Goal: Information Seeking & Learning: Learn about a topic

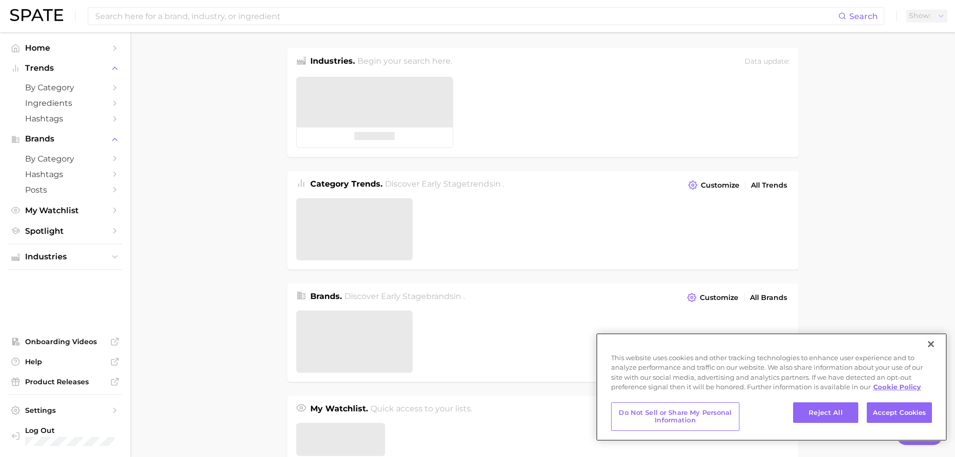
type textarea "x"
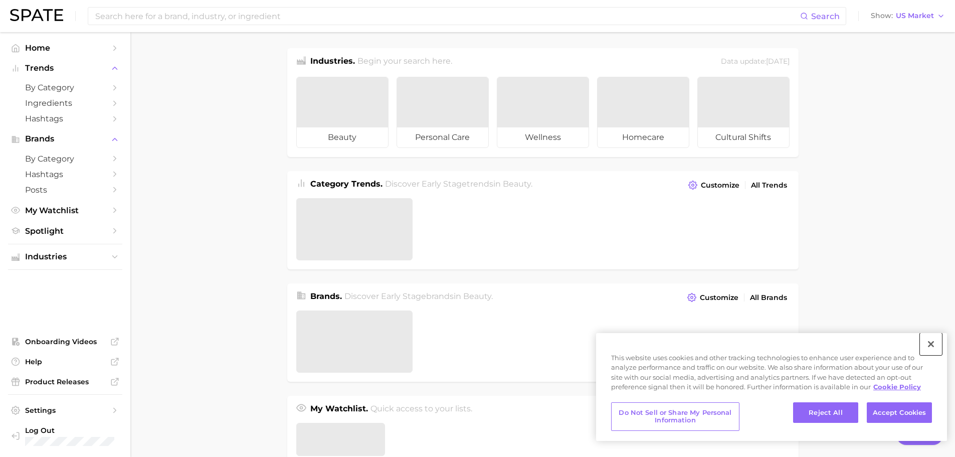
click at [931, 345] on button "Close" at bounding box center [931, 344] width 22 height 22
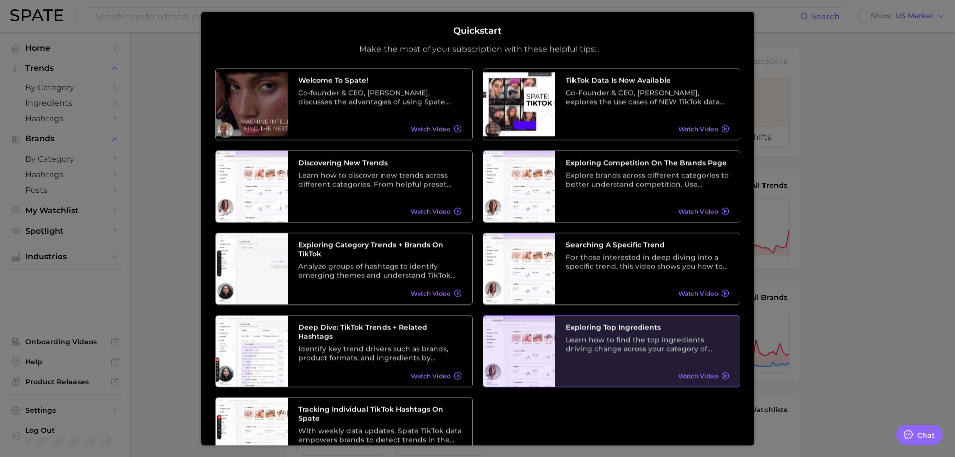
scroll to position [62, 0]
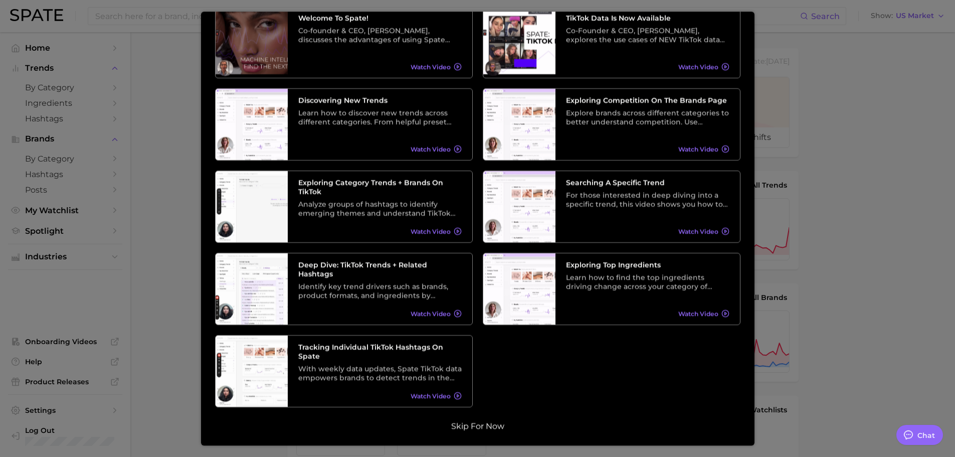
click at [463, 426] on button "Skip for now" at bounding box center [477, 426] width 59 height 10
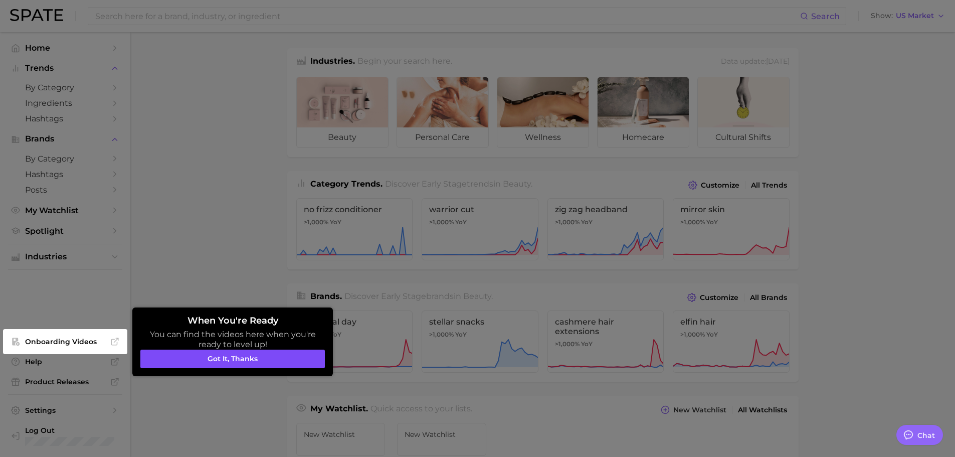
click at [254, 359] on button "Got it, thanks" at bounding box center [232, 359] width 185 height 19
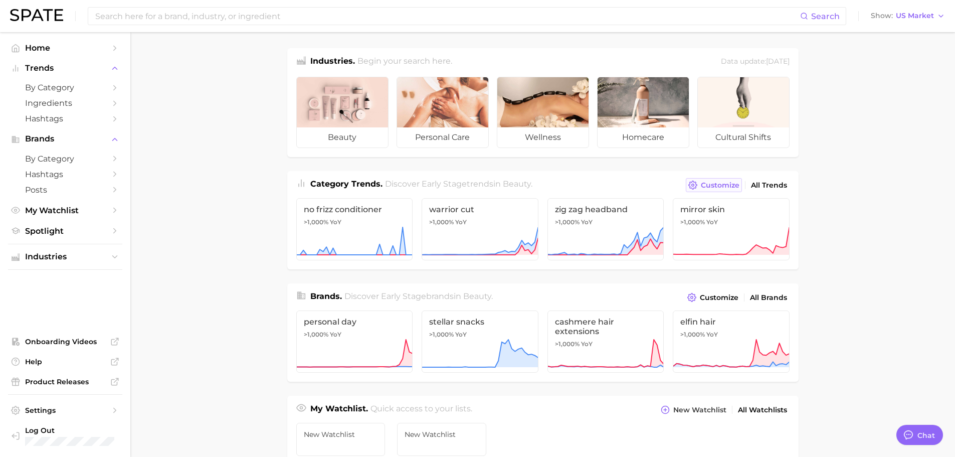
click at [726, 183] on span "Customize" at bounding box center [720, 185] width 39 height 9
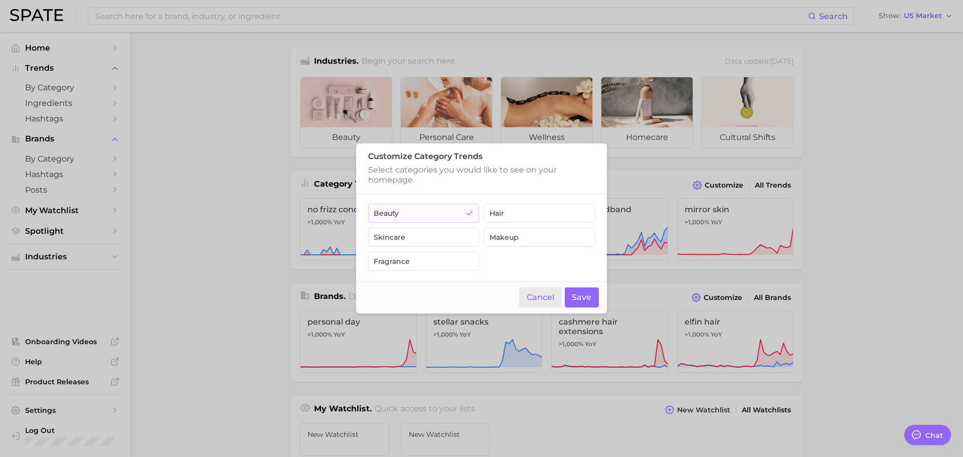
click at [531, 301] on button "Cancel" at bounding box center [540, 297] width 43 height 21
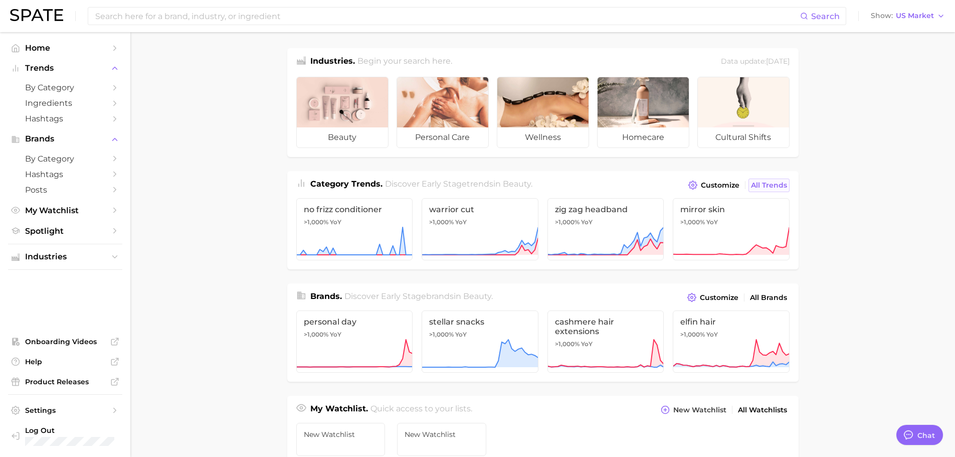
click at [769, 182] on span "All Trends" at bounding box center [769, 185] width 36 height 9
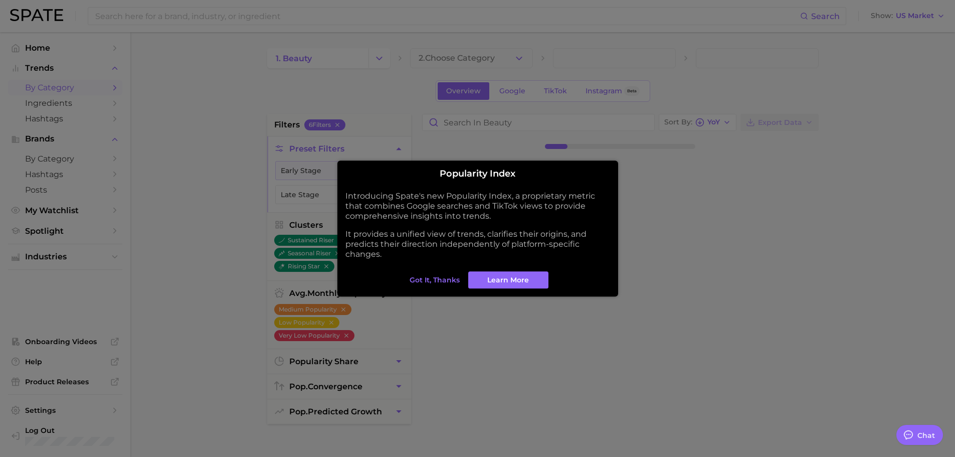
click at [442, 278] on span "Got it, thanks" at bounding box center [435, 280] width 50 height 9
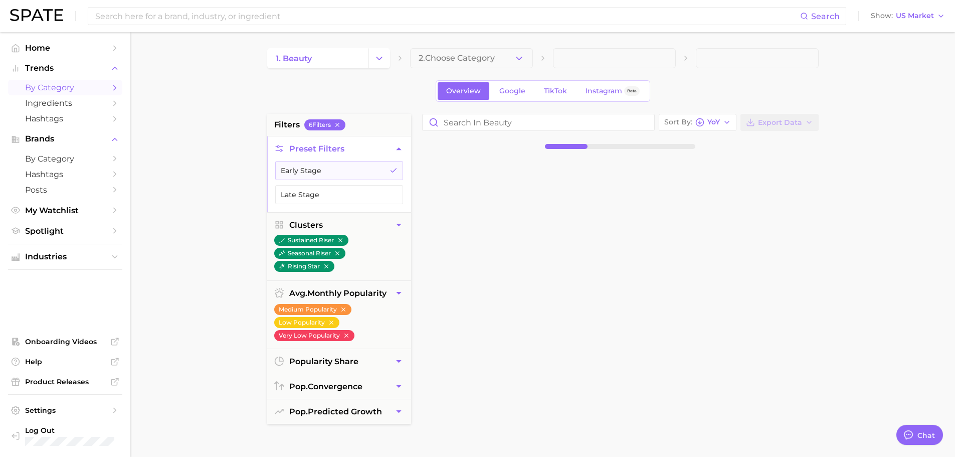
click at [376, 53] on icon "Change Category" at bounding box center [379, 58] width 11 height 11
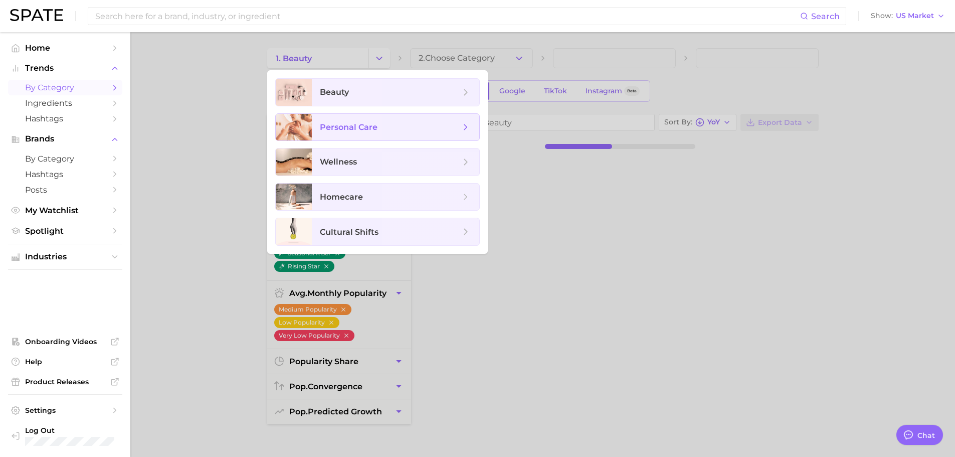
click at [402, 126] on span "personal care" at bounding box center [390, 127] width 140 height 11
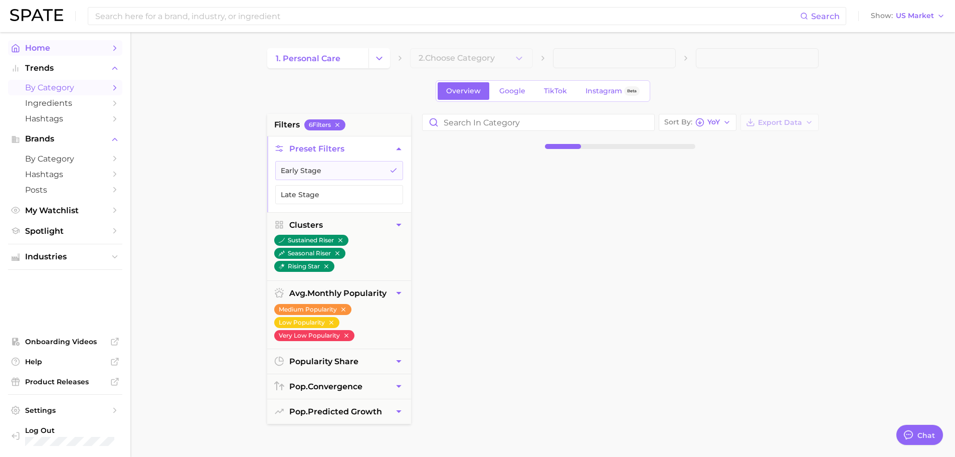
click at [45, 50] on span "Home" at bounding box center [65, 48] width 80 height 10
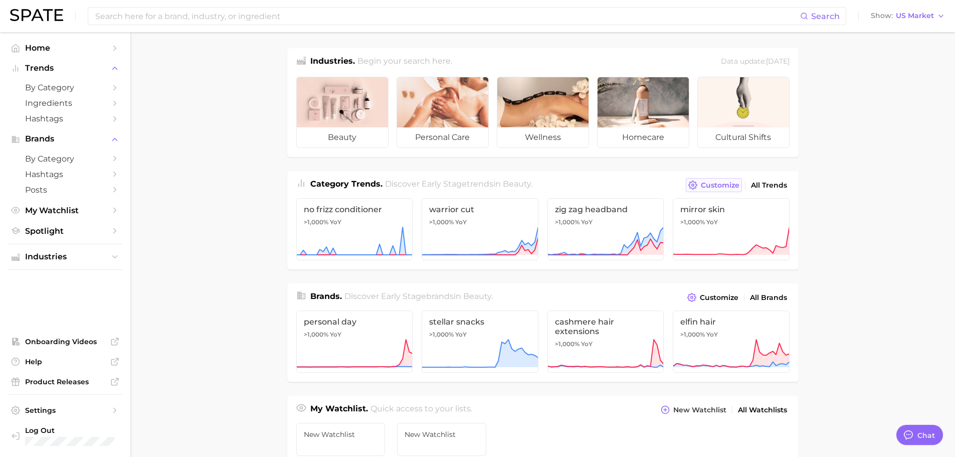
click at [725, 184] on span "Customize" at bounding box center [720, 185] width 39 height 9
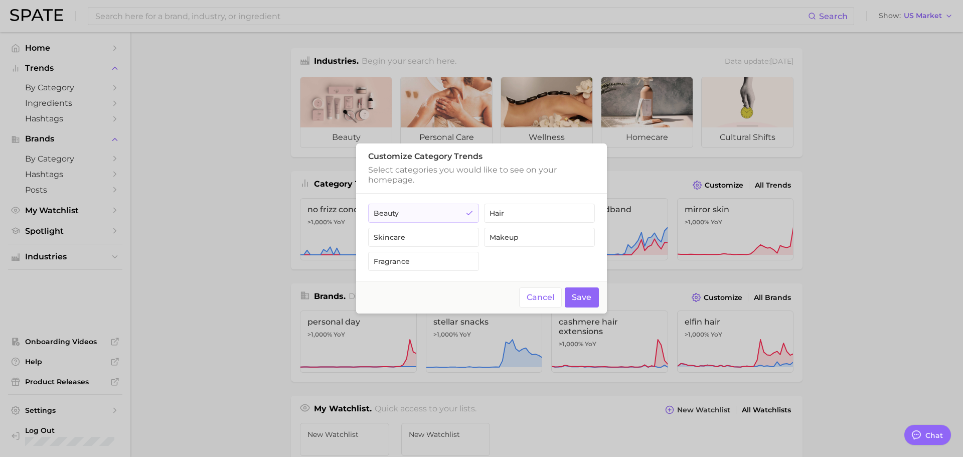
click at [547, 286] on footer "Cancel Save" at bounding box center [481, 297] width 251 height 33
click at [548, 293] on button "Cancel" at bounding box center [540, 297] width 43 height 21
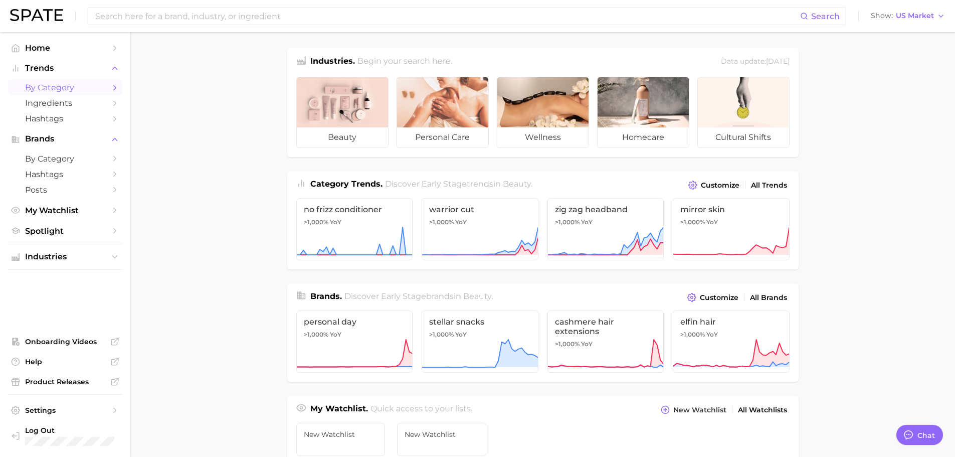
click at [94, 86] on span "by Category" at bounding box center [65, 88] width 80 height 10
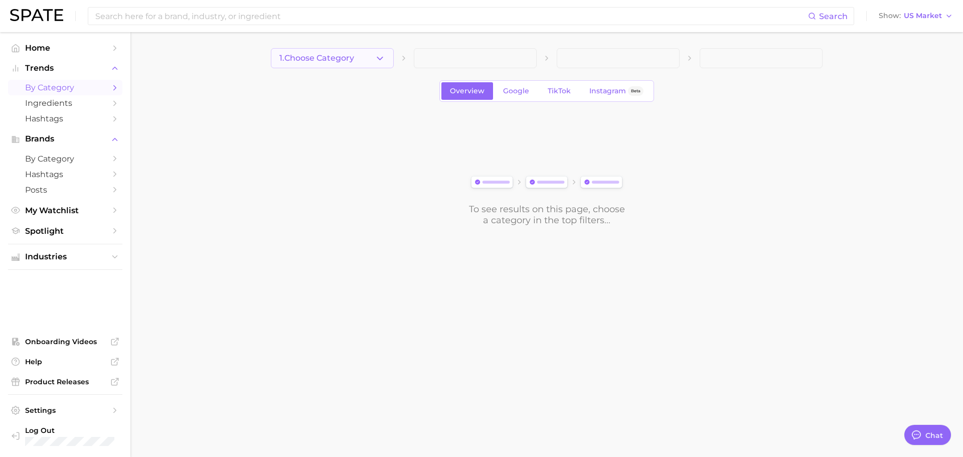
click at [389, 62] on button "1. Choose Category" at bounding box center [332, 58] width 123 height 20
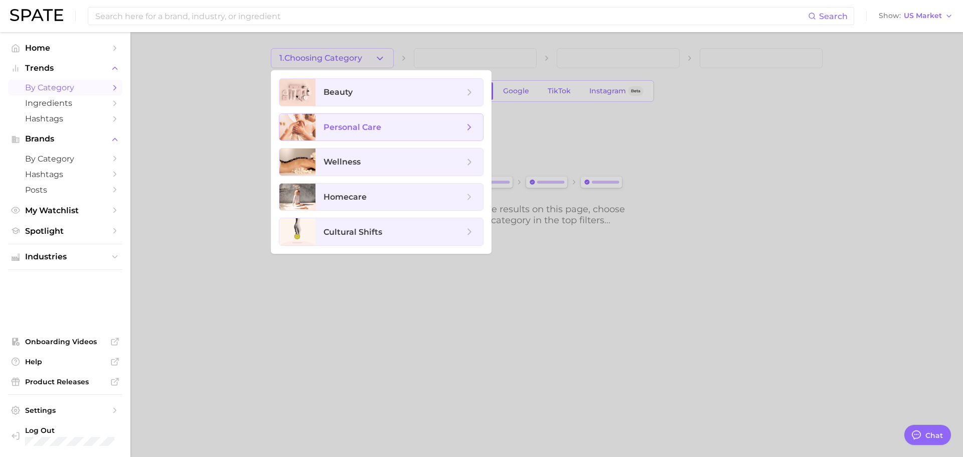
click at [366, 119] on span "personal care" at bounding box center [399, 127] width 168 height 27
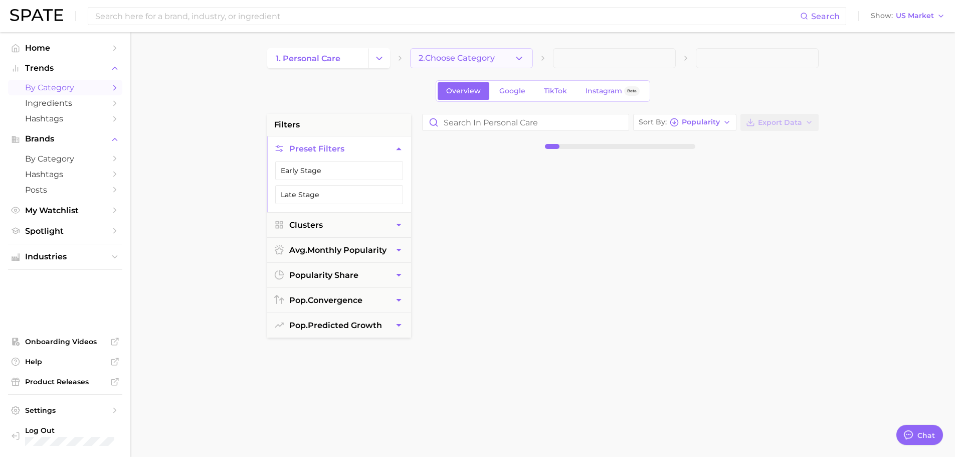
click at [474, 62] on button "2. Choose Category" at bounding box center [471, 58] width 123 height 20
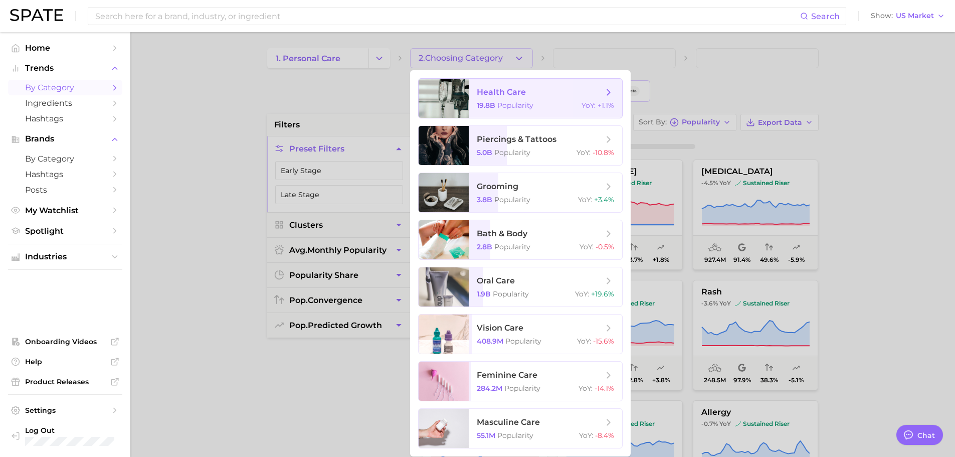
click at [521, 99] on span "health care 19.8b Popularity YoY : +1.1%" at bounding box center [545, 98] width 153 height 39
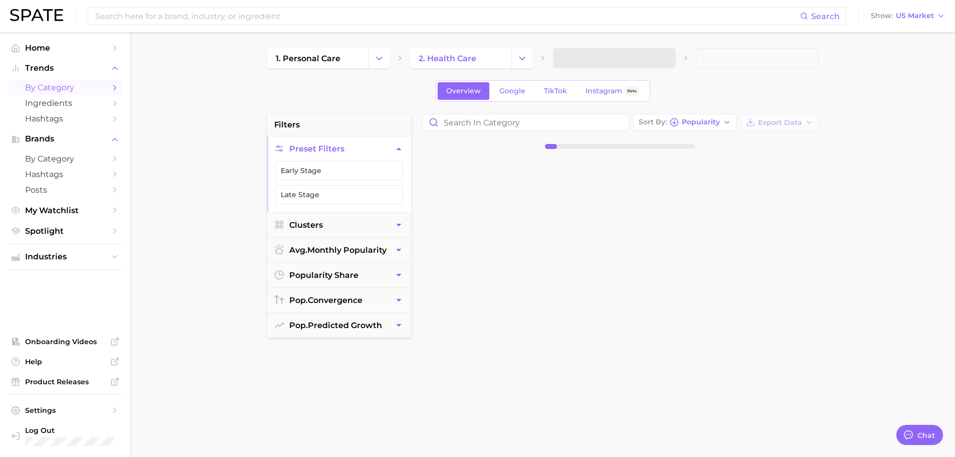
click at [601, 57] on span at bounding box center [614, 58] width 123 height 20
click at [615, 60] on span "3. Subcategory" at bounding box center [592, 58] width 61 height 9
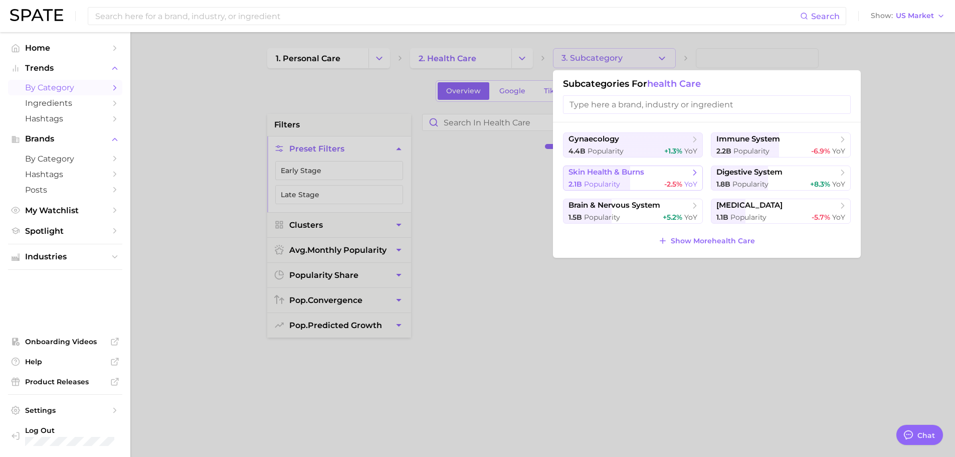
click at [652, 175] on span "skin health & burns" at bounding box center [630, 173] width 122 height 10
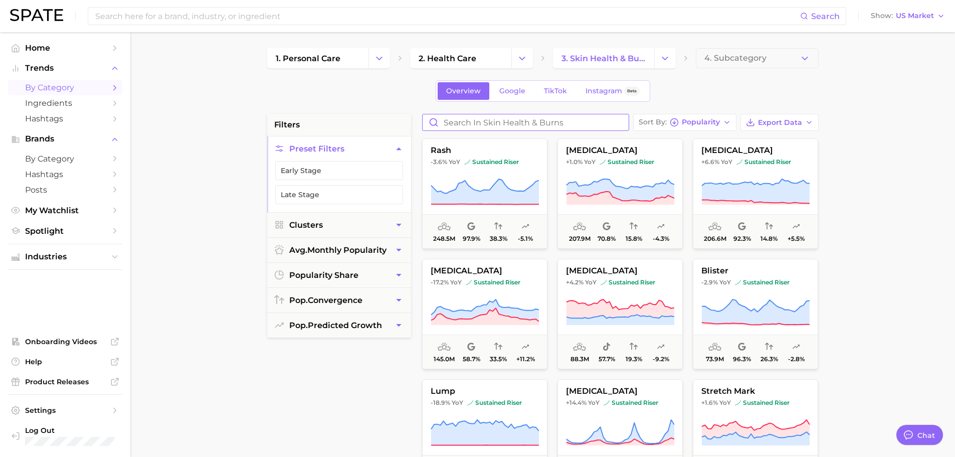
click at [580, 123] on input "Search in skin health & burns" at bounding box center [526, 122] width 206 height 16
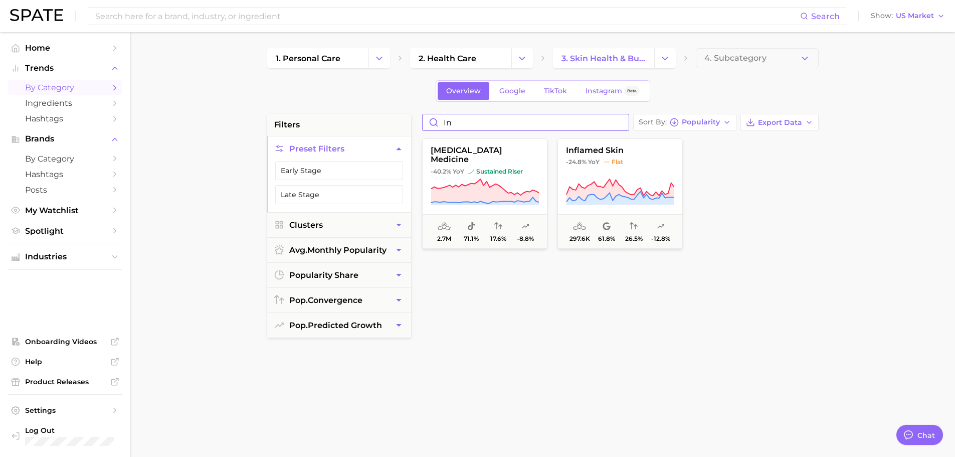
type input "i"
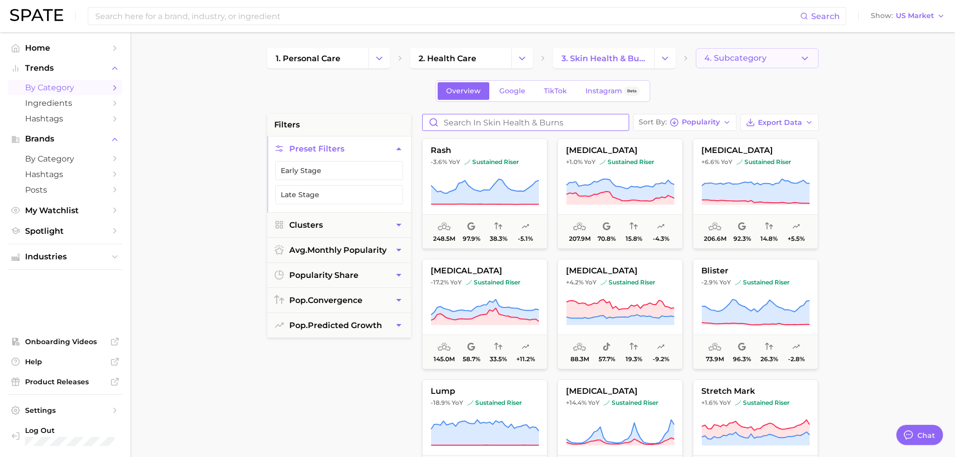
click at [758, 59] on span "4. Subcategory" at bounding box center [736, 58] width 62 height 9
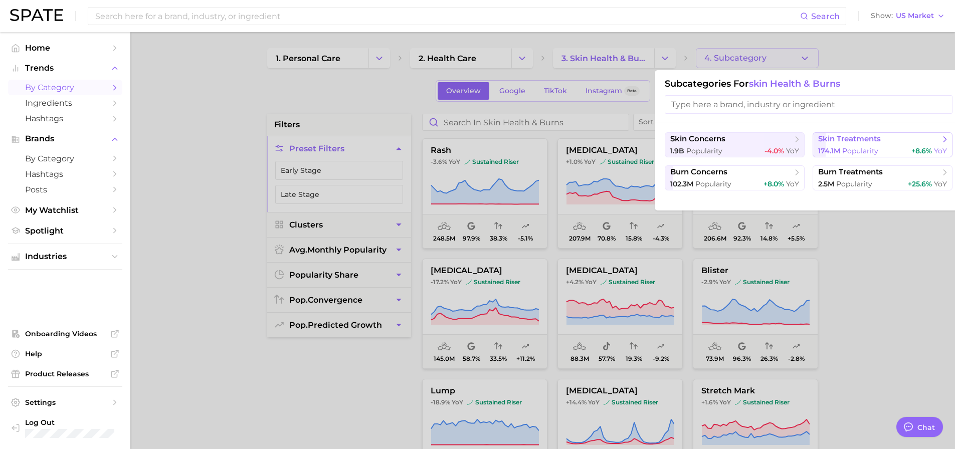
click at [851, 149] on span "Popularity" at bounding box center [861, 150] width 36 height 9
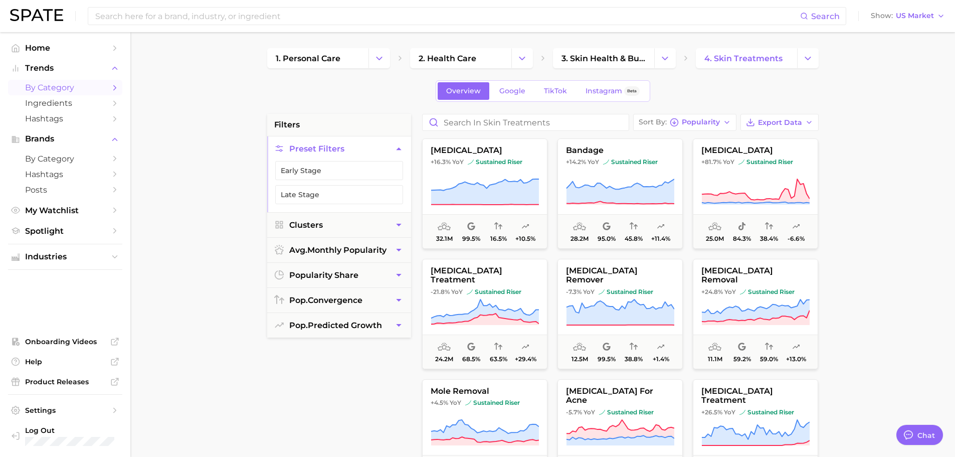
click at [370, 61] on button "Change Category" at bounding box center [380, 58] width 22 height 20
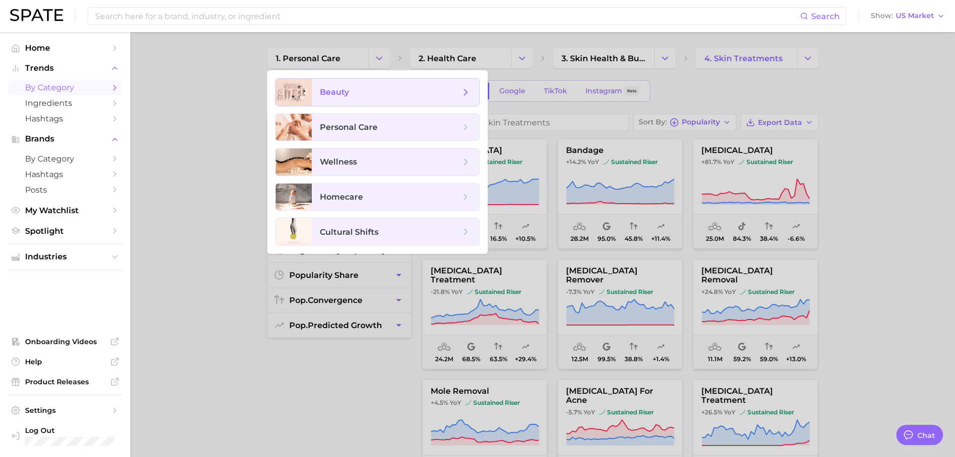
click at [386, 90] on span "beauty" at bounding box center [390, 92] width 140 height 11
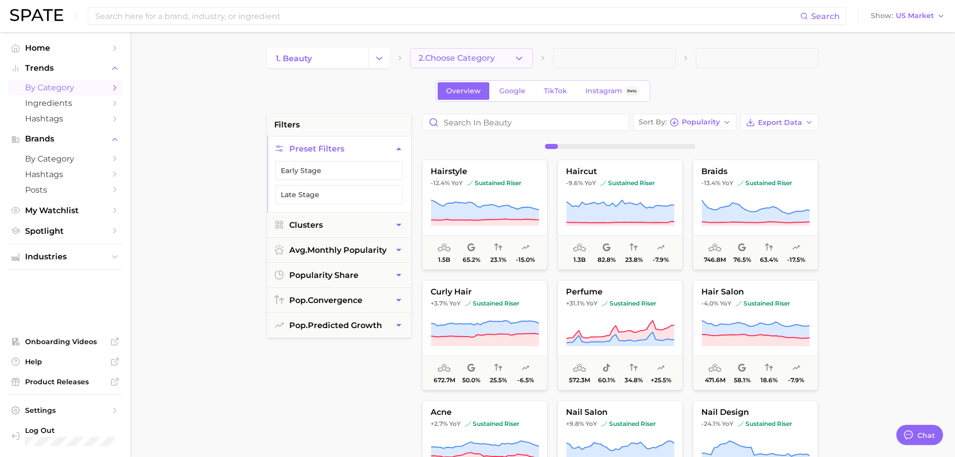
click at [495, 54] on span "2. Choose Category" at bounding box center [457, 58] width 76 height 9
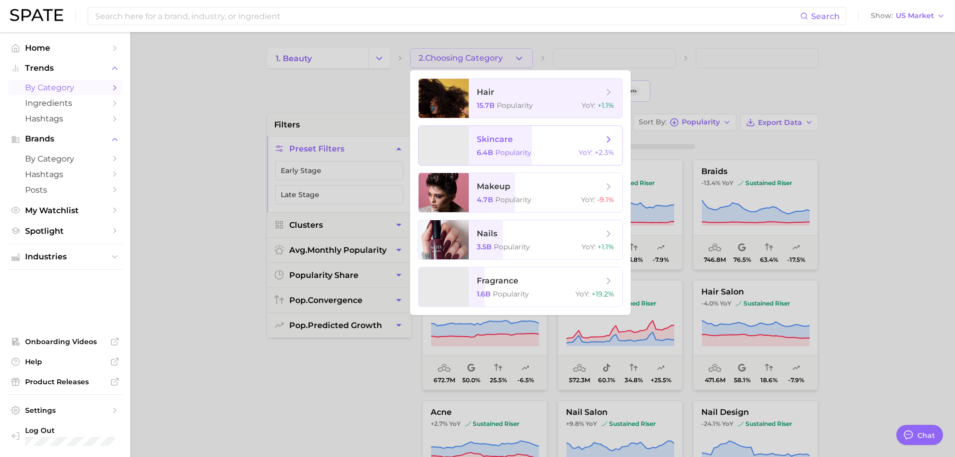
click at [533, 142] on span "skincare" at bounding box center [540, 139] width 126 height 11
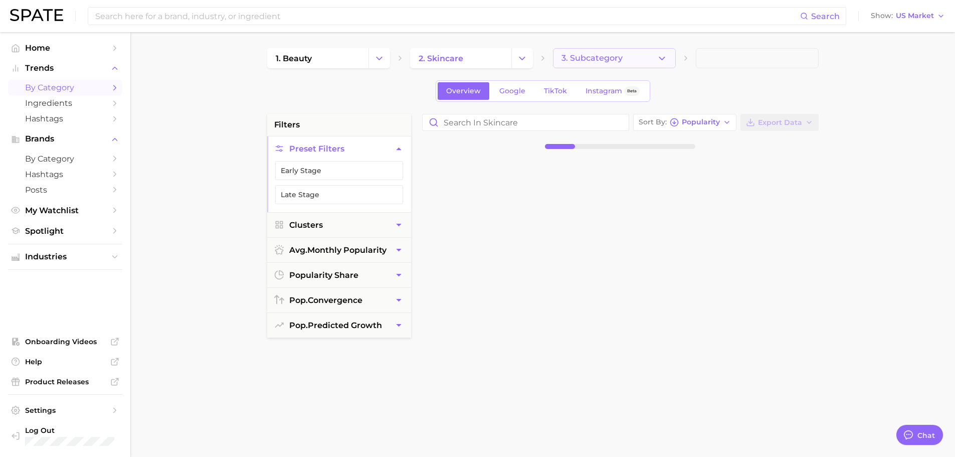
click at [645, 52] on button "3. Subcategory" at bounding box center [614, 58] width 123 height 20
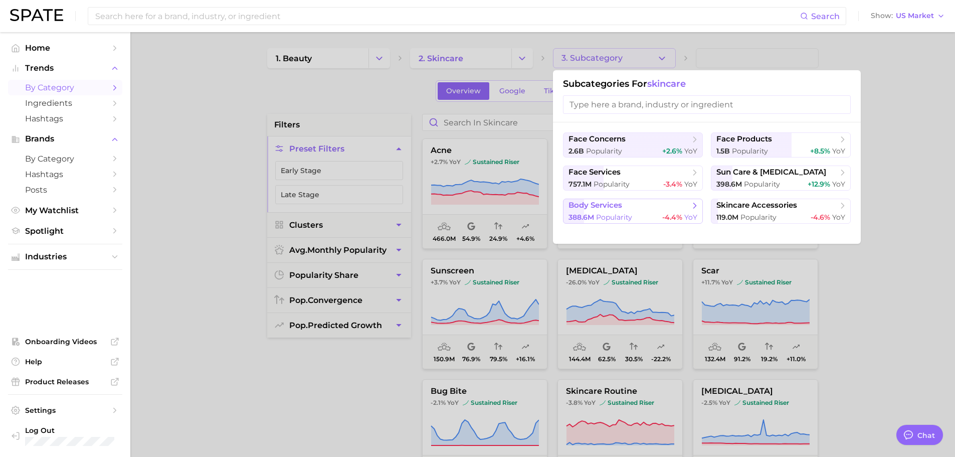
click at [638, 215] on div "388.6m Popularity -4.4% YoY" at bounding box center [633, 218] width 129 height 10
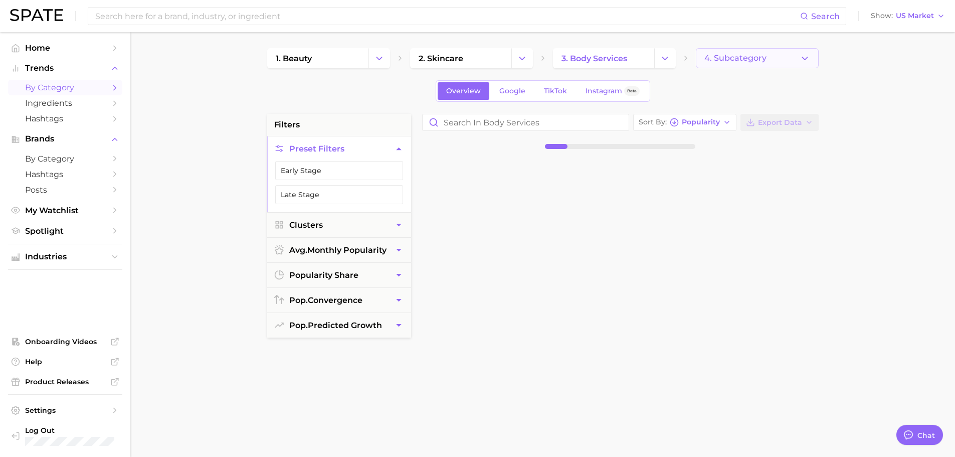
click at [772, 52] on button "4. Subcategory" at bounding box center [757, 58] width 123 height 20
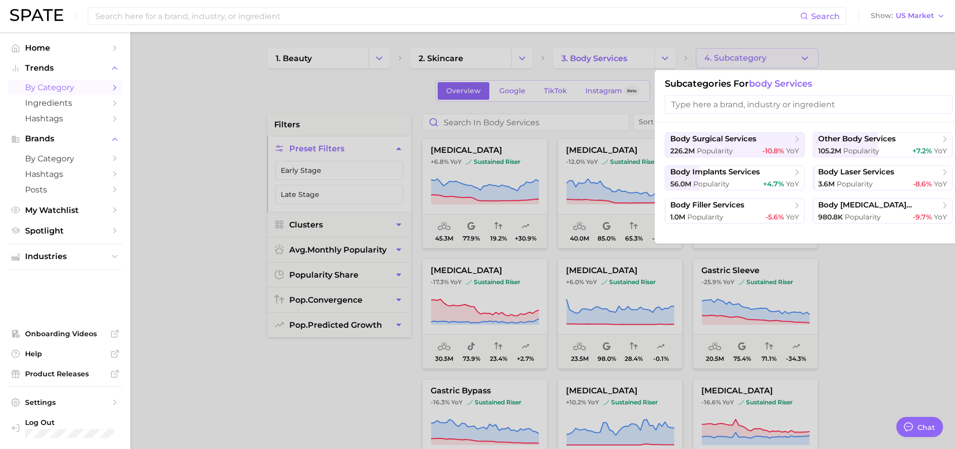
click at [865, 63] on div at bounding box center [477, 224] width 955 height 449
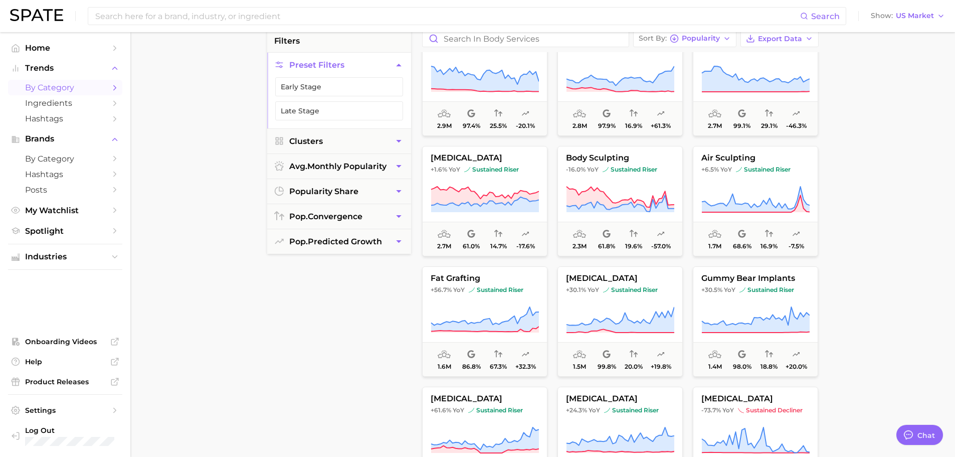
scroll to position [1003, 0]
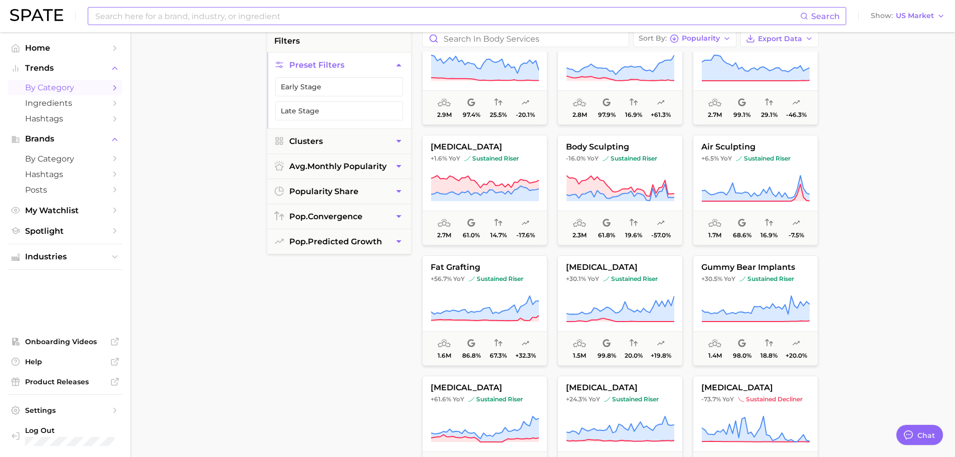
click at [237, 21] on input at bounding box center [447, 16] width 706 height 17
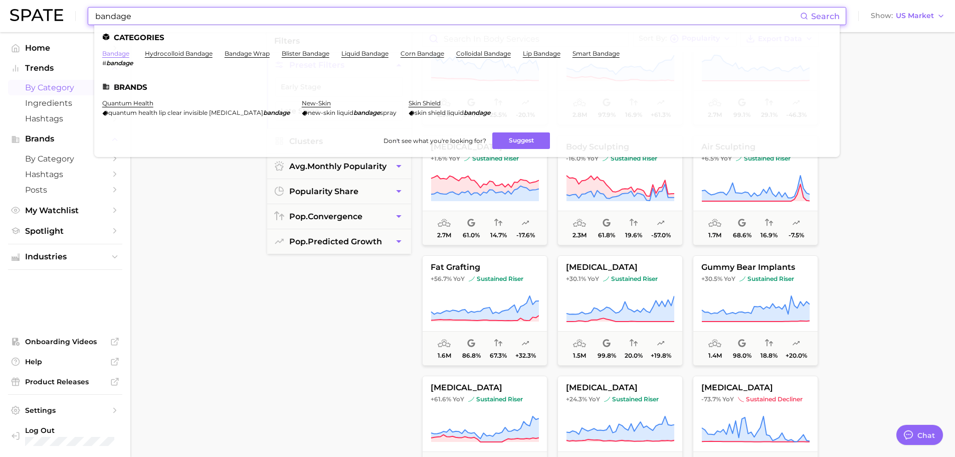
type input "bandage"
click at [119, 53] on link "bandage" at bounding box center [115, 54] width 27 height 8
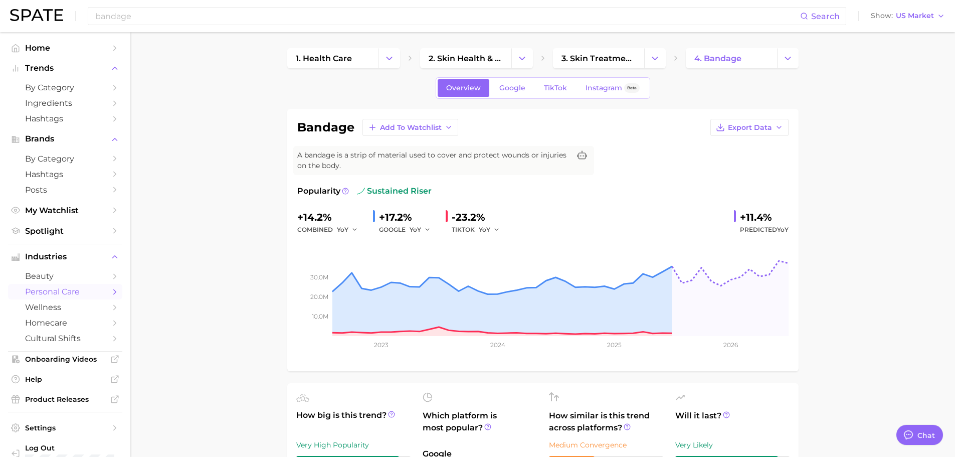
type textarea "x"
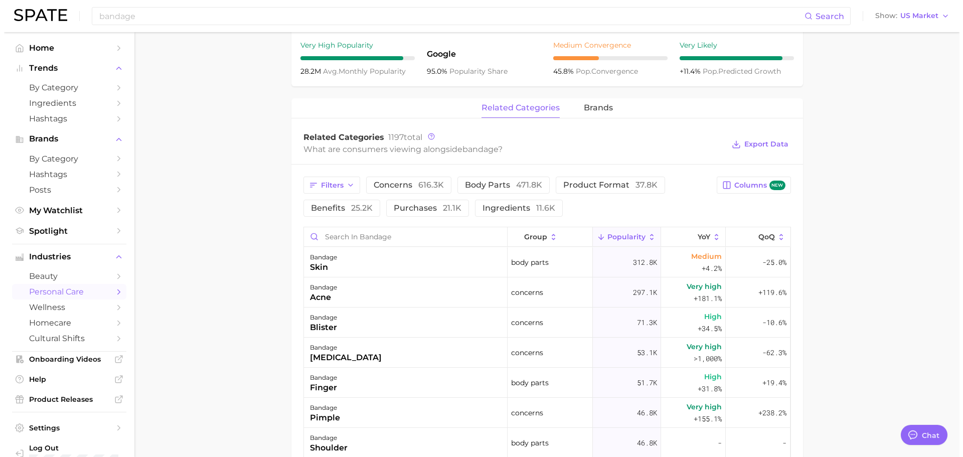
scroll to position [418, 0]
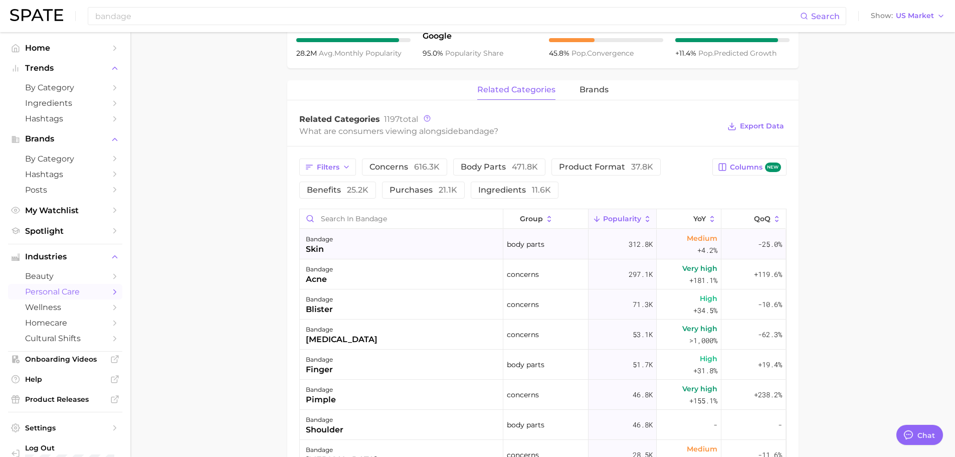
click at [411, 245] on div "bandage skin" at bounding box center [402, 244] width 204 height 30
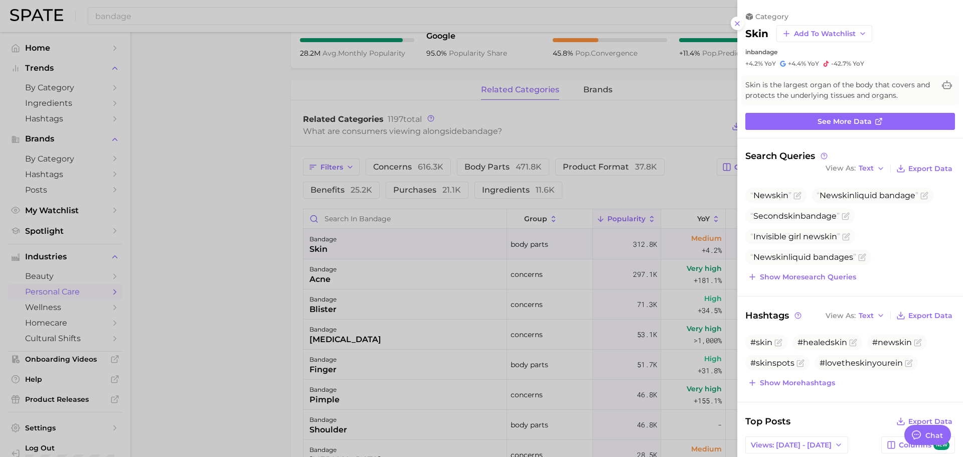
scroll to position [0, 0]
click at [860, 168] on span "Text" at bounding box center [866, 169] width 15 height 6
click at [859, 202] on button "Table" at bounding box center [878, 203] width 110 height 18
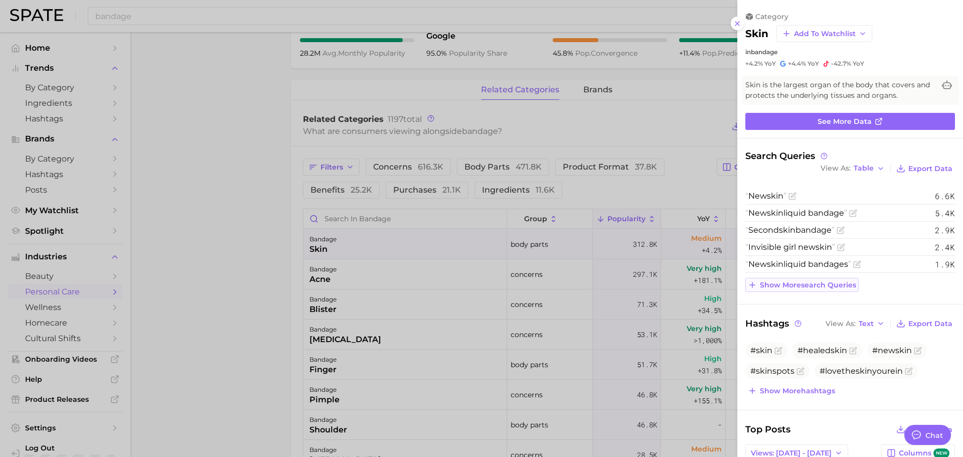
click at [809, 290] on button "Show more search queries" at bounding box center [801, 285] width 113 height 14
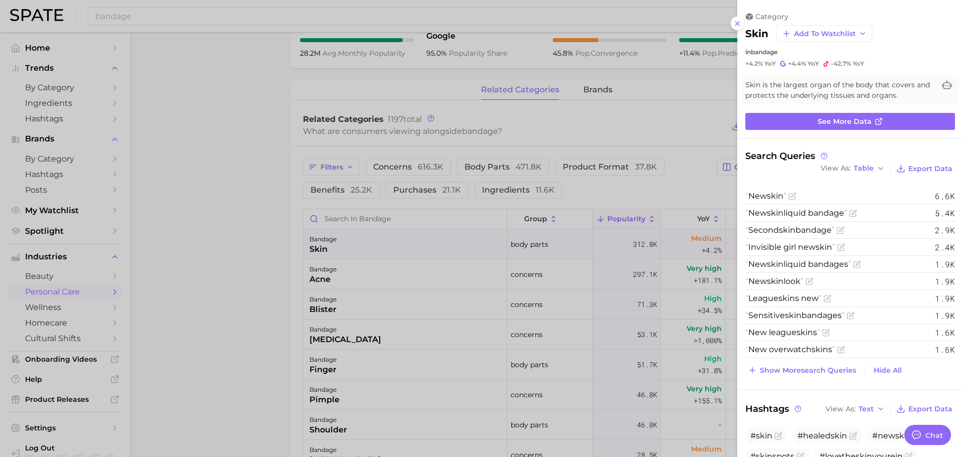
click at [405, 276] on div at bounding box center [481, 228] width 963 height 457
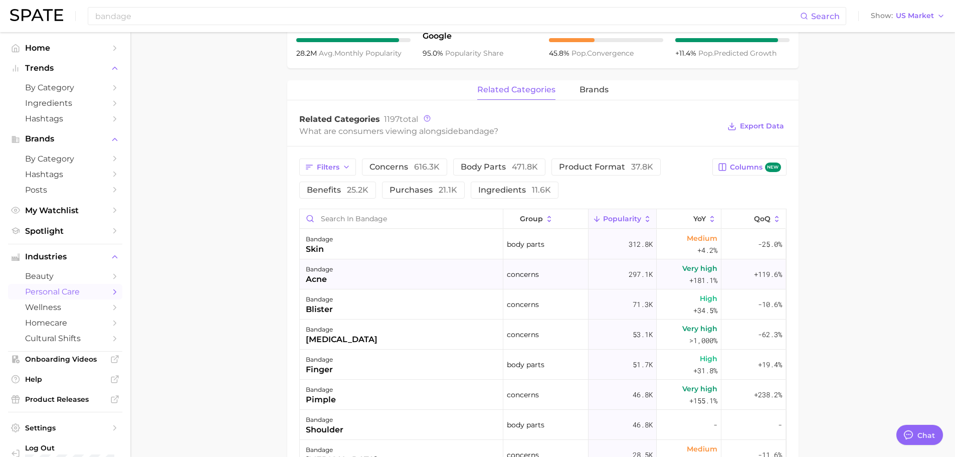
click at [418, 275] on div "bandage acne" at bounding box center [402, 274] width 204 height 30
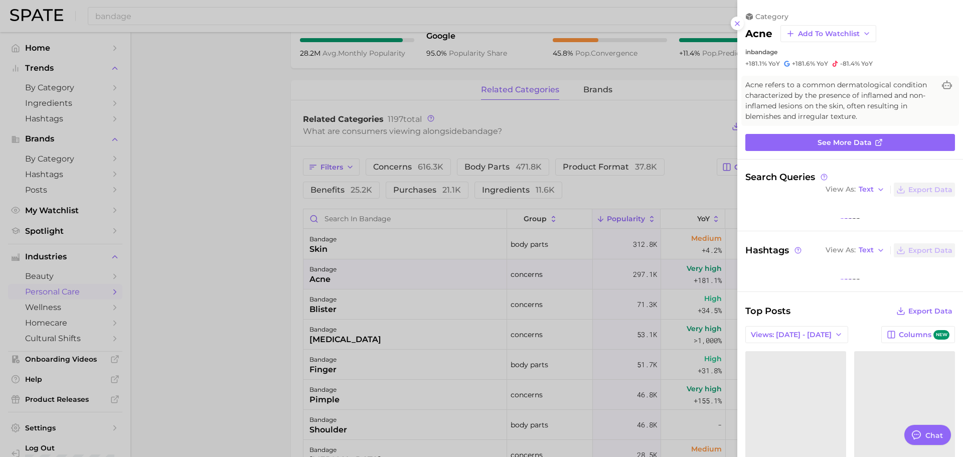
click at [417, 306] on div at bounding box center [481, 228] width 963 height 457
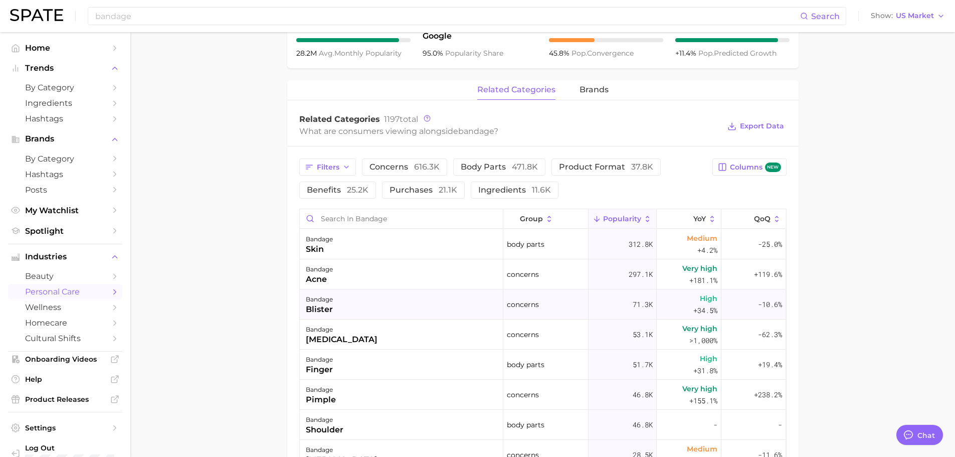
click at [400, 307] on div "bandage blister" at bounding box center [402, 304] width 204 height 30
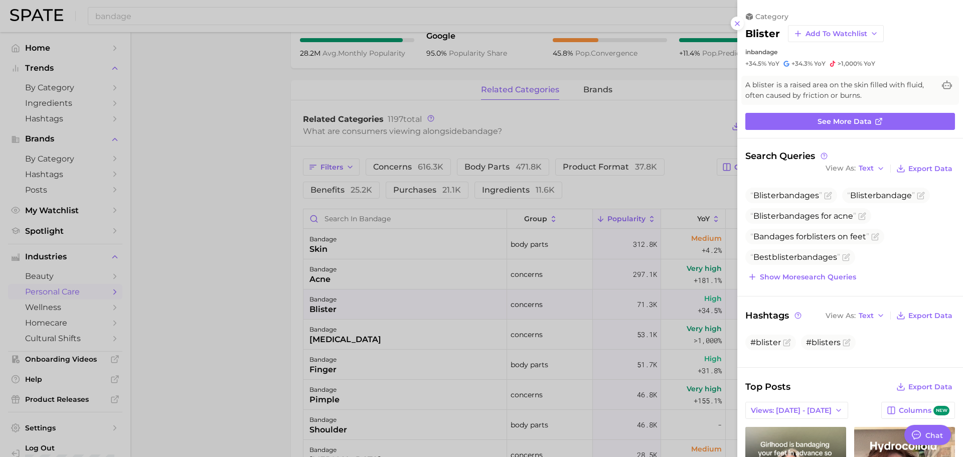
click at [247, 158] on div at bounding box center [481, 228] width 963 height 457
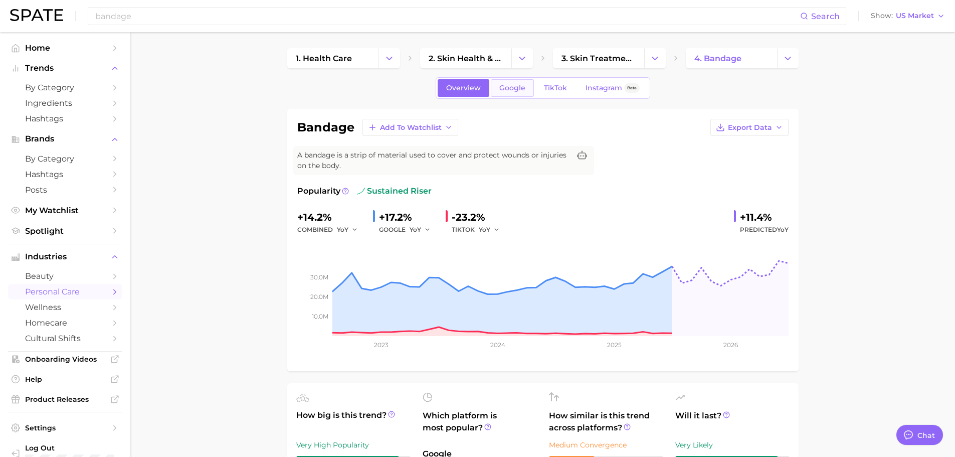
click at [505, 91] on span "Google" at bounding box center [513, 88] width 26 height 9
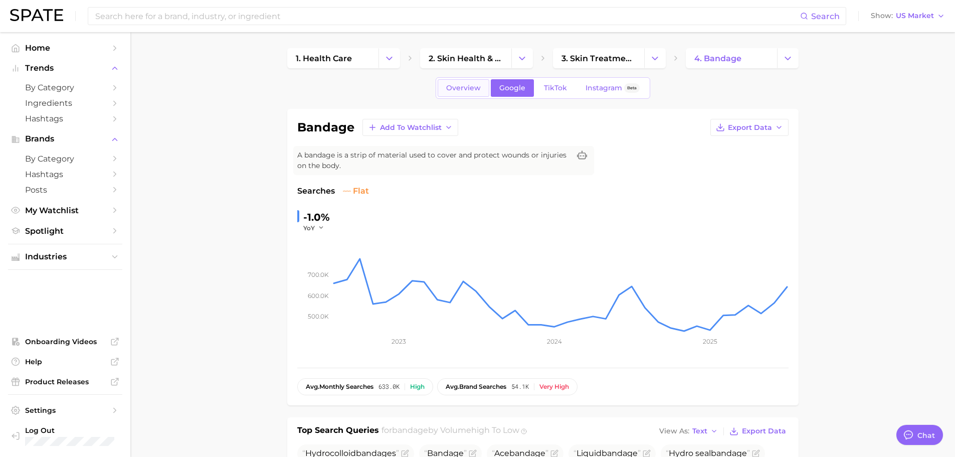
click at [445, 90] on link "Overview" at bounding box center [464, 88] width 52 height 18
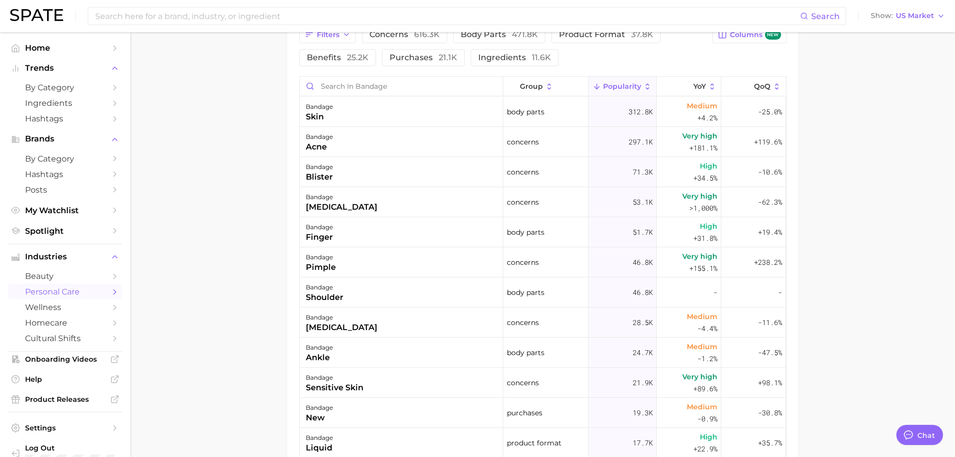
scroll to position [585, 0]
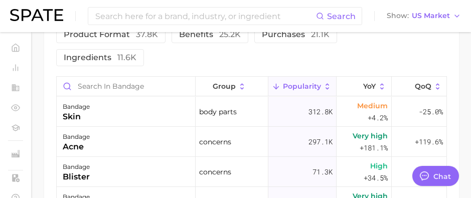
type textarea "x"
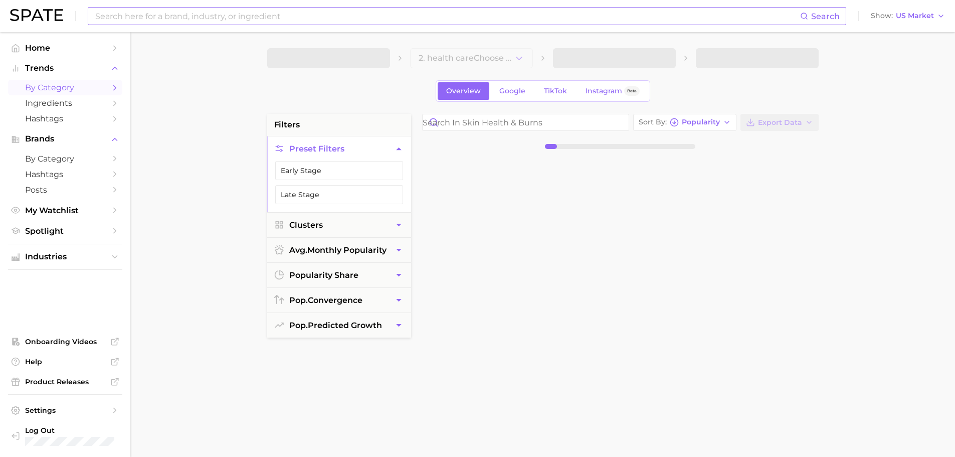
click at [218, 16] on input at bounding box center [447, 16] width 706 height 17
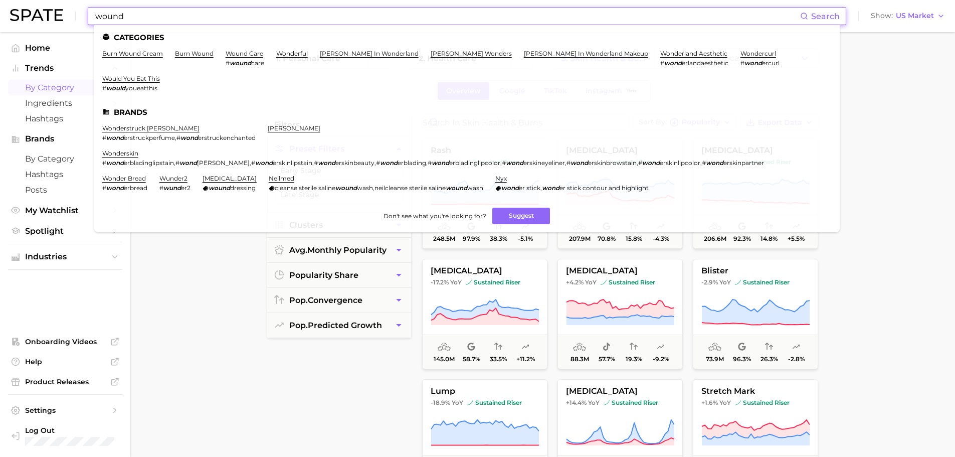
type input "wound"
click at [250, 49] on ul "Categories burn wound cream burn wound wound care # wound care wonderful alice …" at bounding box center [467, 128] width 746 height 207
click at [243, 52] on link "wound care" at bounding box center [245, 54] width 38 height 8
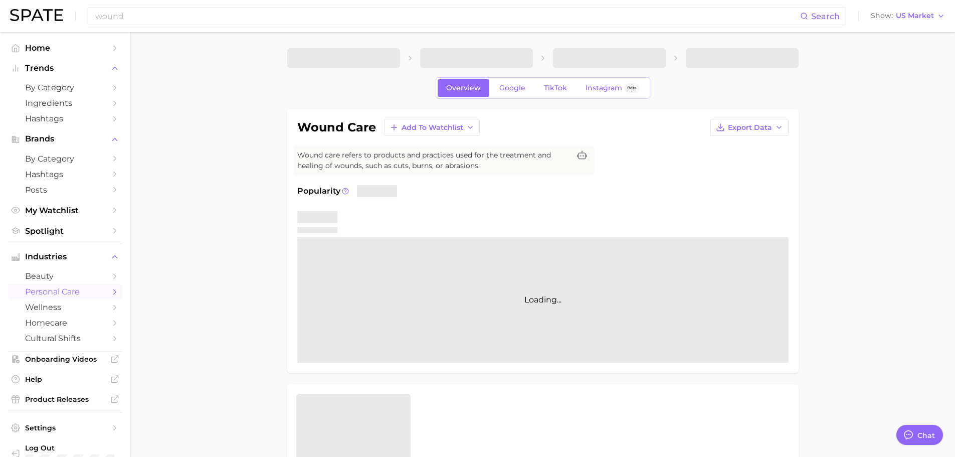
type textarea "x"
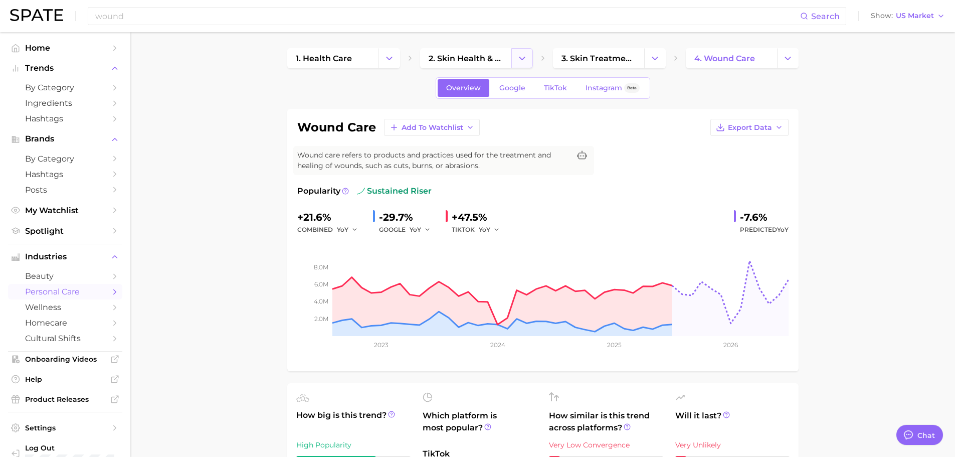
click at [518, 61] on icon "Change Category" at bounding box center [522, 58] width 11 height 11
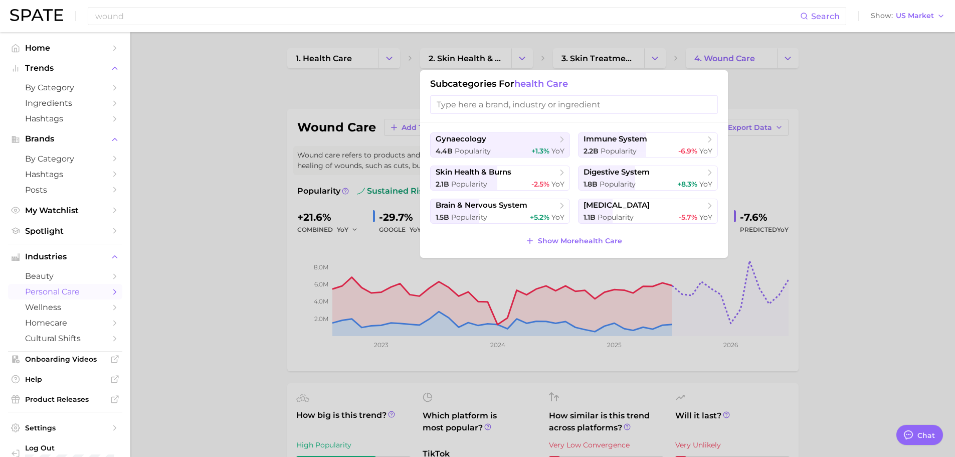
click at [157, 102] on div at bounding box center [477, 228] width 955 height 457
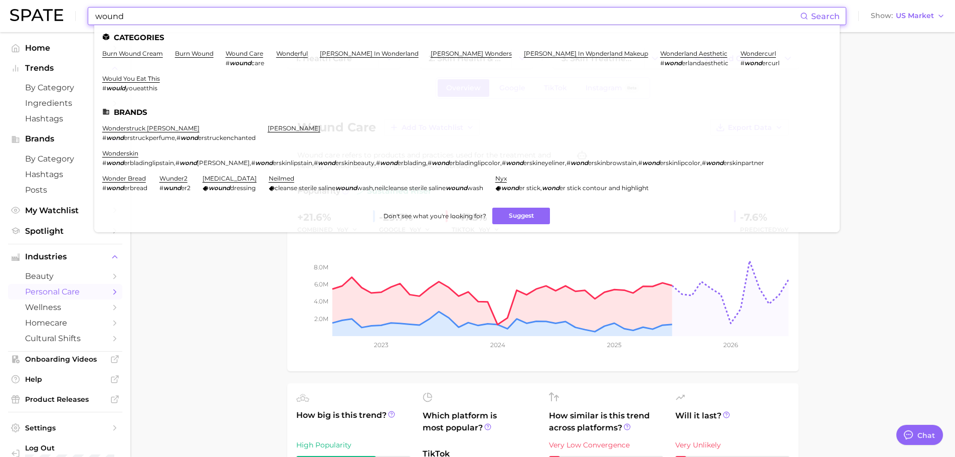
click at [201, 13] on input "wound" at bounding box center [447, 16] width 706 height 17
drag, startPoint x: 209, startPoint y: 17, endPoint x: 79, endPoint y: 11, distance: 129.5
click at [80, 9] on div "wound Search Categories burn wound cream burn wound wound care # wound care won…" at bounding box center [477, 16] width 935 height 32
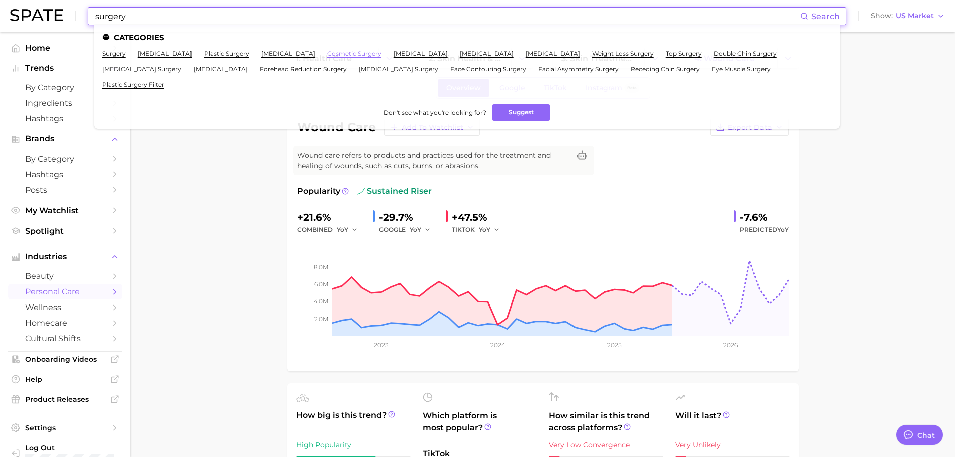
type input "surgery"
click at [370, 53] on link "cosmetic surgery" at bounding box center [355, 54] width 54 height 8
